Goal: Task Accomplishment & Management: Manage account settings

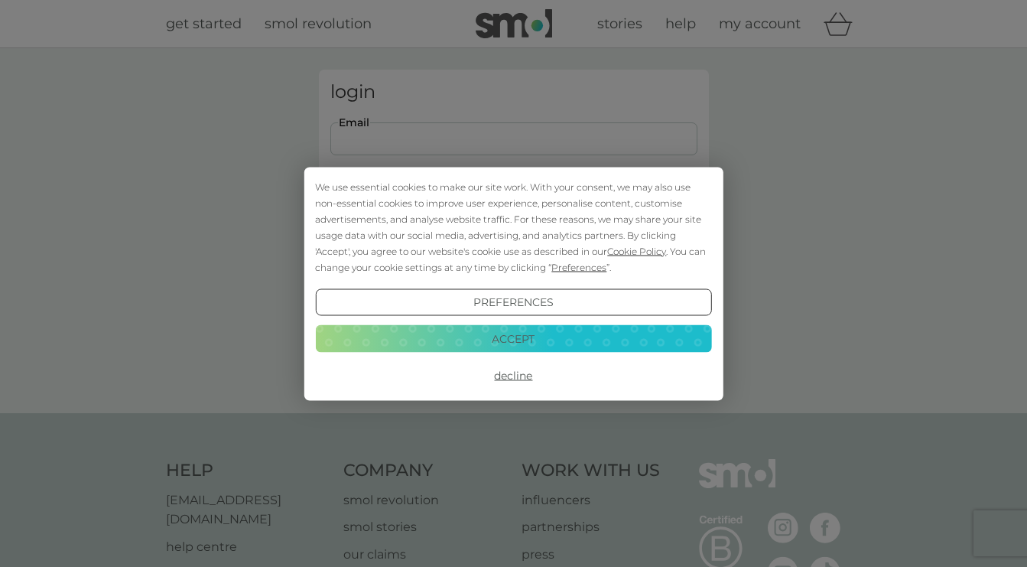
type input "[PERSON_NAME][EMAIL_ADDRESS][PERSON_NAME][DOMAIN_NAME]"
click at [513, 240] on button "Login" at bounding box center [513, 241] width 367 height 44
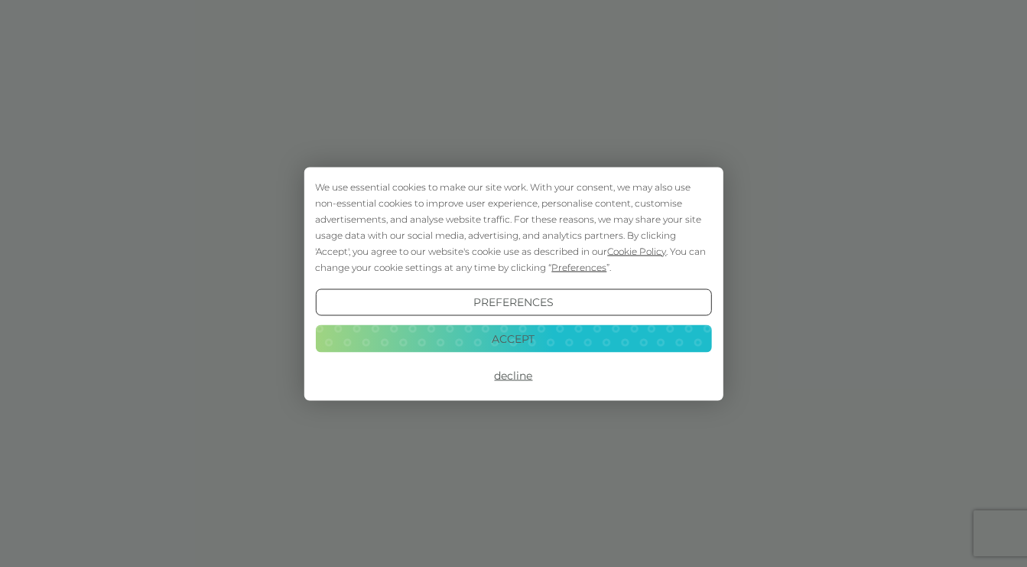
click at [521, 371] on button "Decline" at bounding box center [513, 376] width 396 height 28
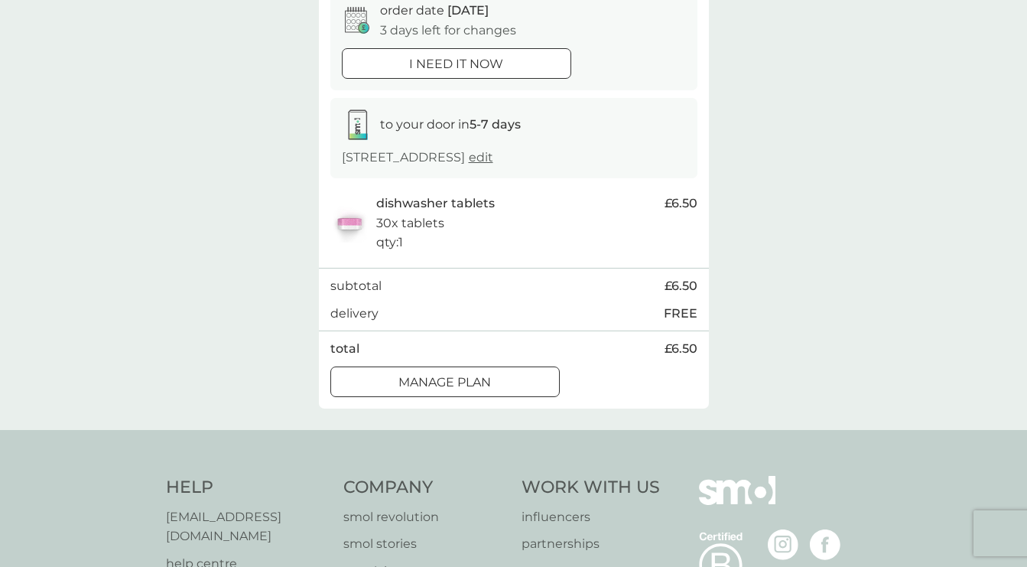
scroll to position [165, 0]
click at [484, 391] on p "Manage plan" at bounding box center [444, 381] width 93 height 20
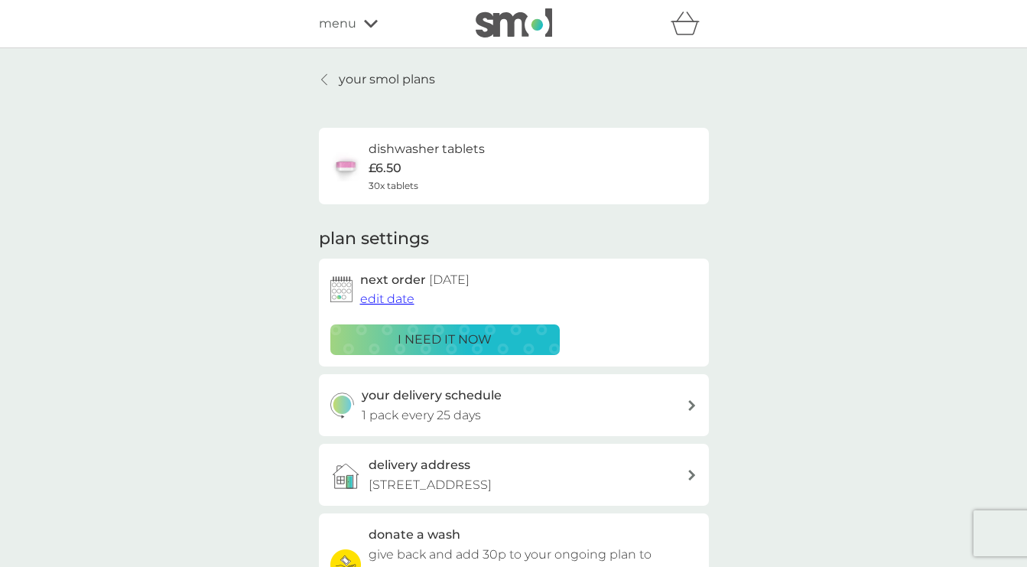
click at [484, 396] on h3 "your delivery schedule" at bounding box center [432, 395] width 140 height 20
select select "28"
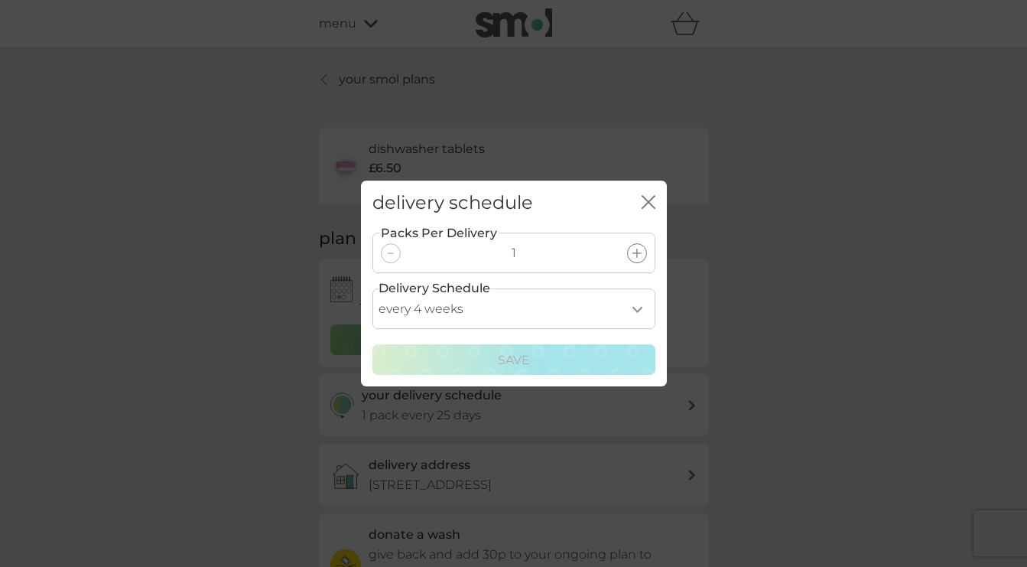
click at [653, 204] on icon "close" at bounding box center [648, 202] width 14 height 14
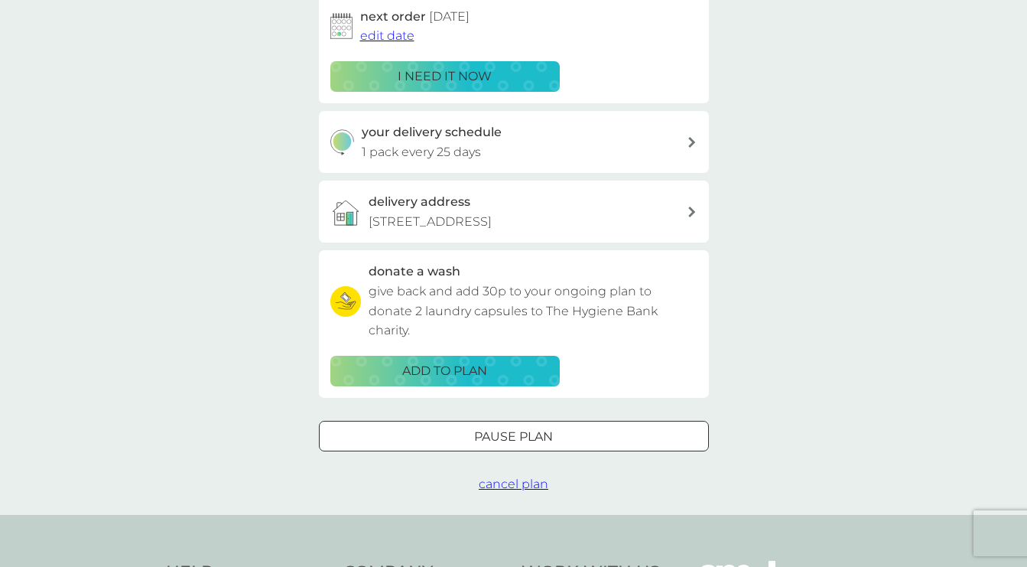
scroll to position [261, 0]
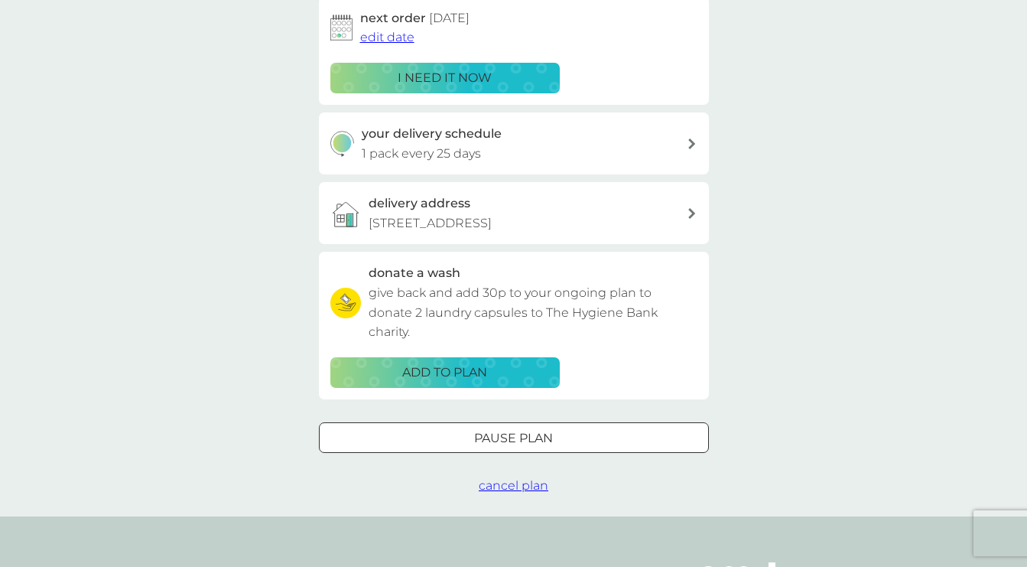
click at [522, 446] on div at bounding box center [513, 438] width 55 height 16
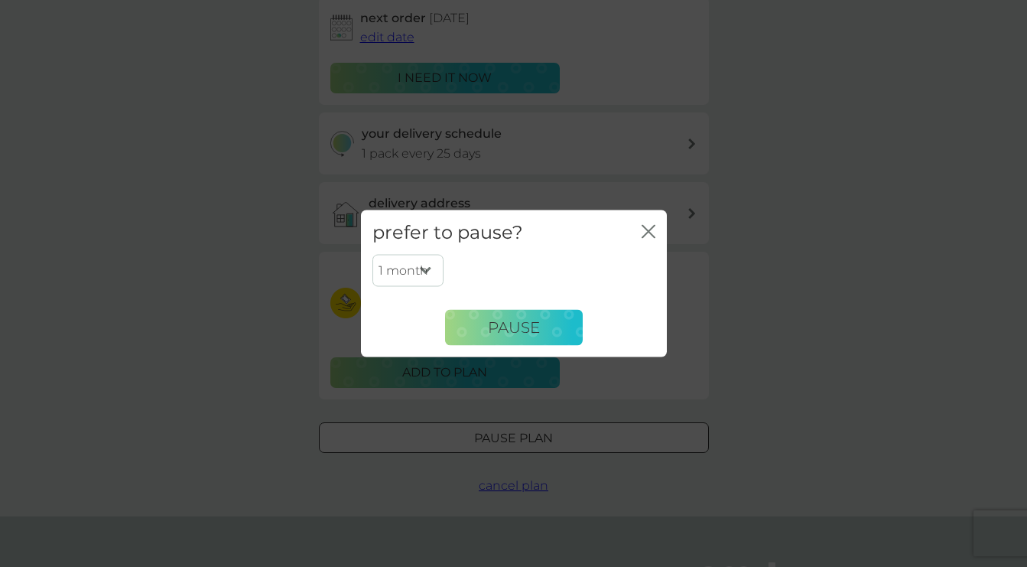
select select "2"
click at [527, 323] on span "Pause" at bounding box center [514, 327] width 52 height 18
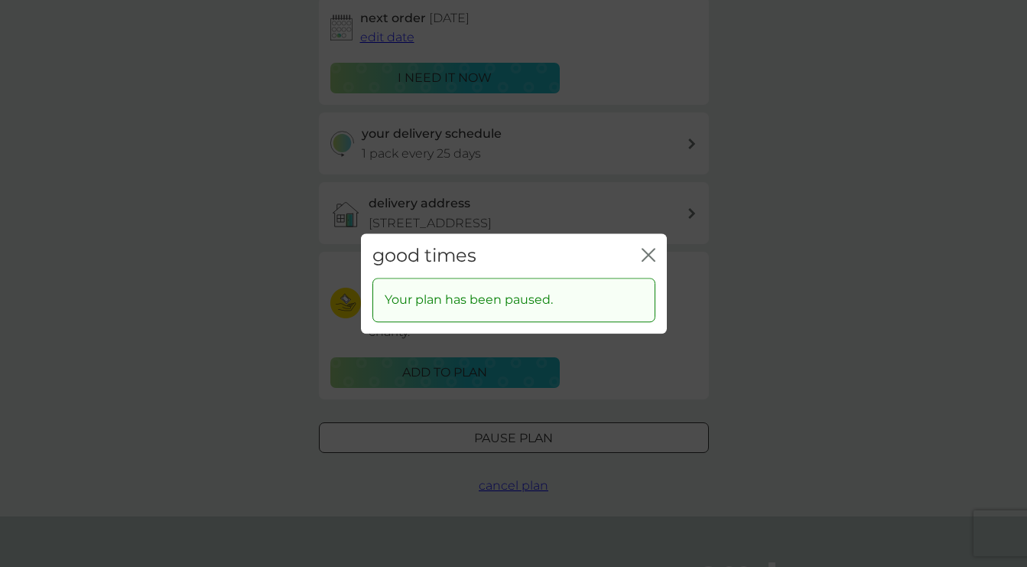
click at [652, 255] on icon "close" at bounding box center [648, 255] width 14 height 14
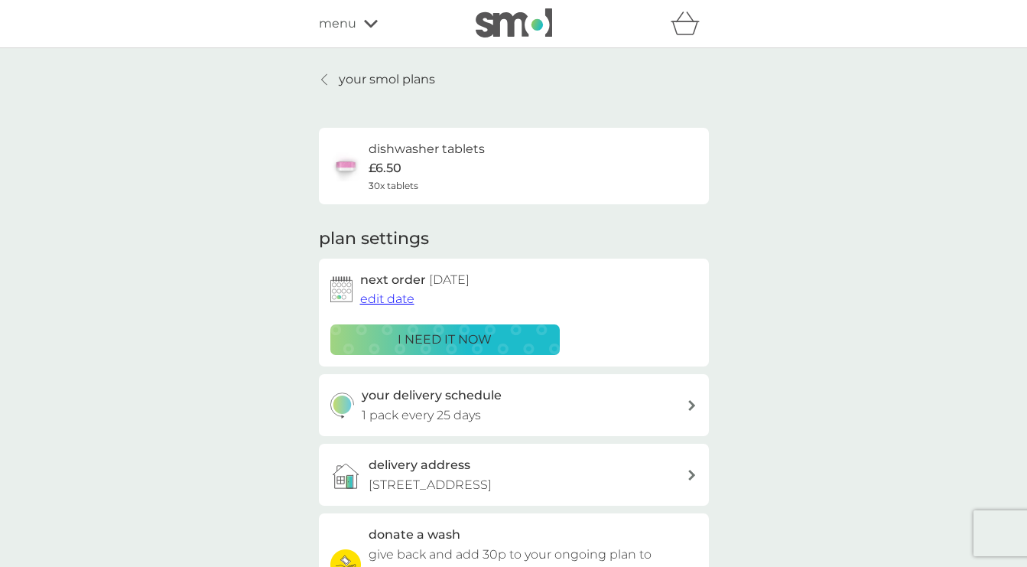
scroll to position [0, 0]
